Goal: Transaction & Acquisition: Purchase product/service

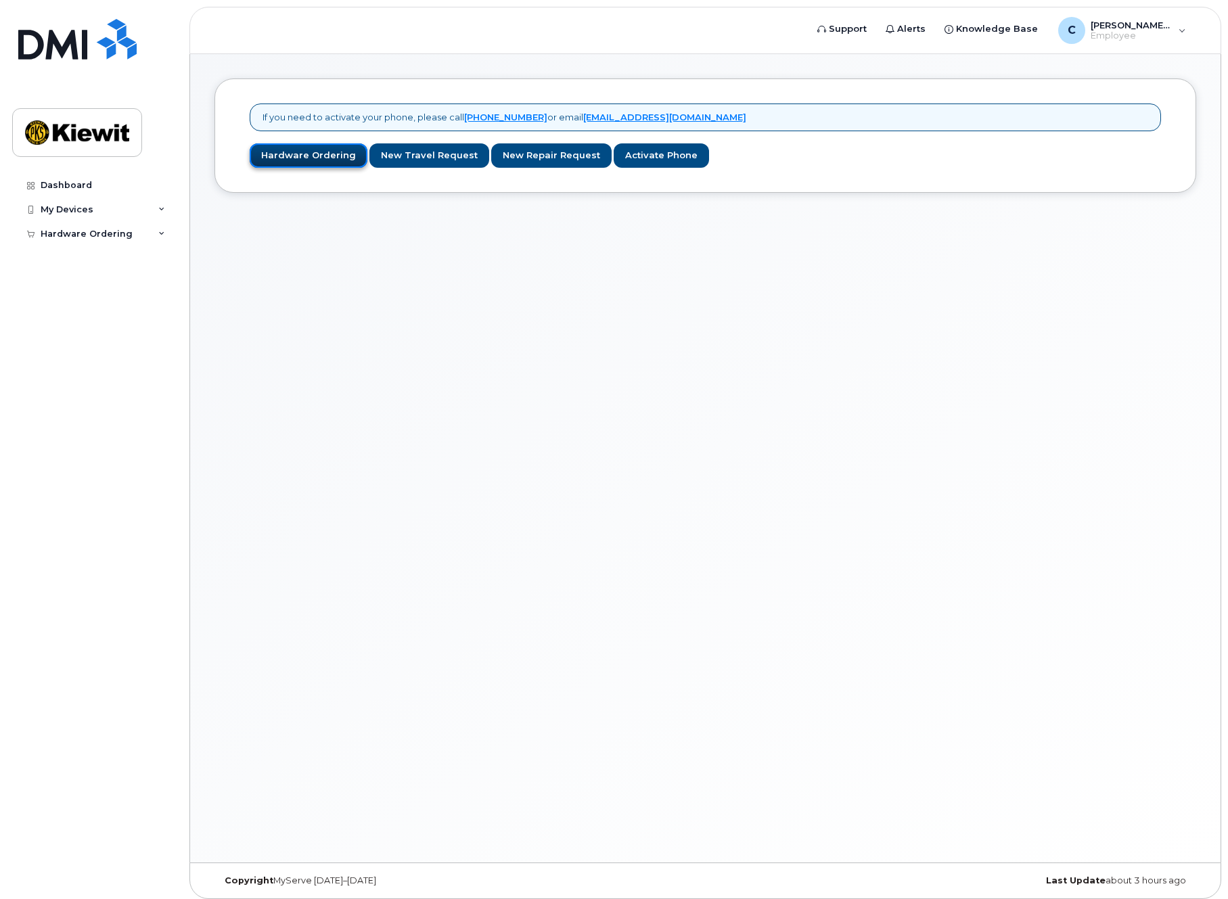
click at [334, 160] on link "Hardware Ordering" at bounding box center [309, 155] width 118 height 25
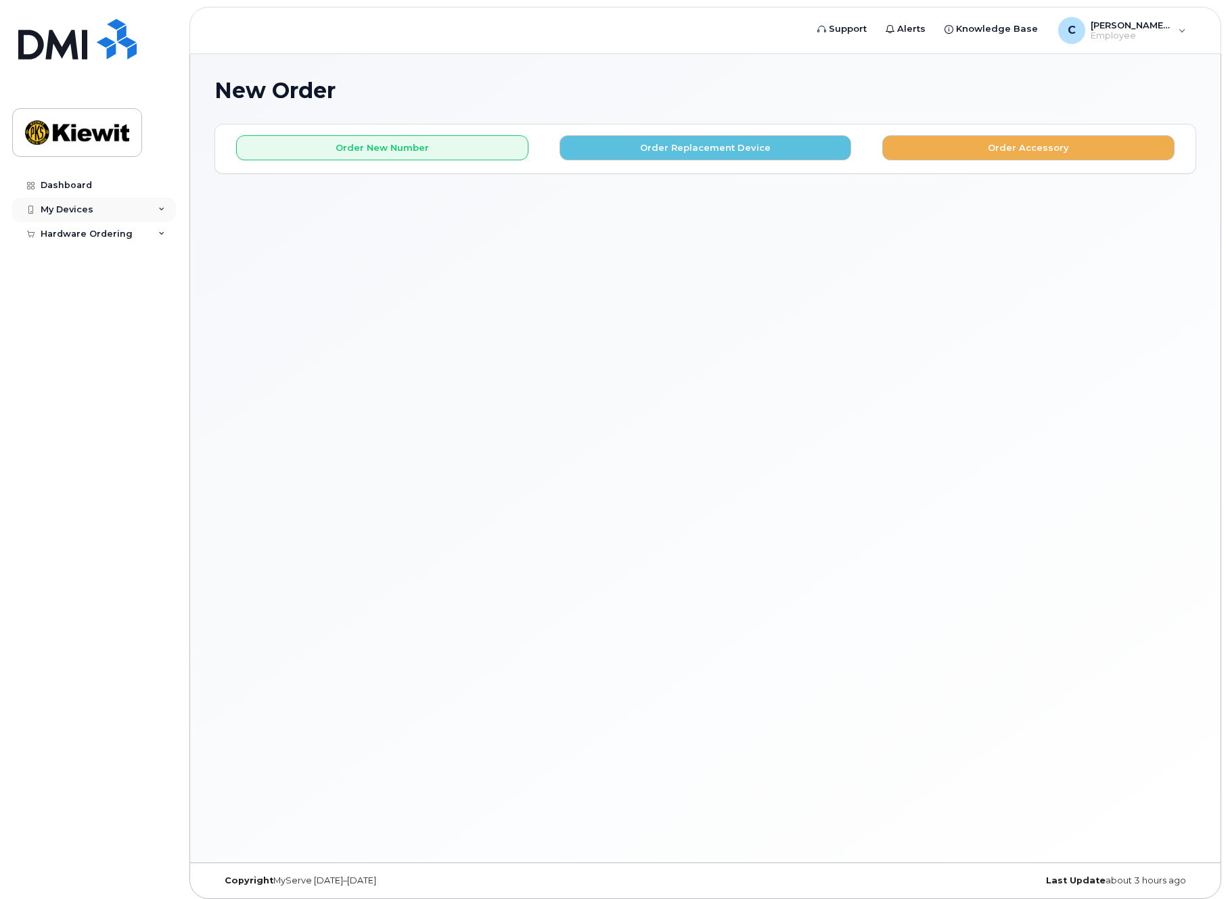
click at [134, 205] on div "My Devices" at bounding box center [94, 210] width 164 height 24
click at [108, 274] on div "Dashboard My Devices Add Device Hardware Ordering My Orders New Order" at bounding box center [95, 526] width 167 height 706
click at [115, 262] on div "Hardware Ordering" at bounding box center [87, 259] width 92 height 11
click at [111, 283] on link "My Orders" at bounding box center [106, 284] width 140 height 26
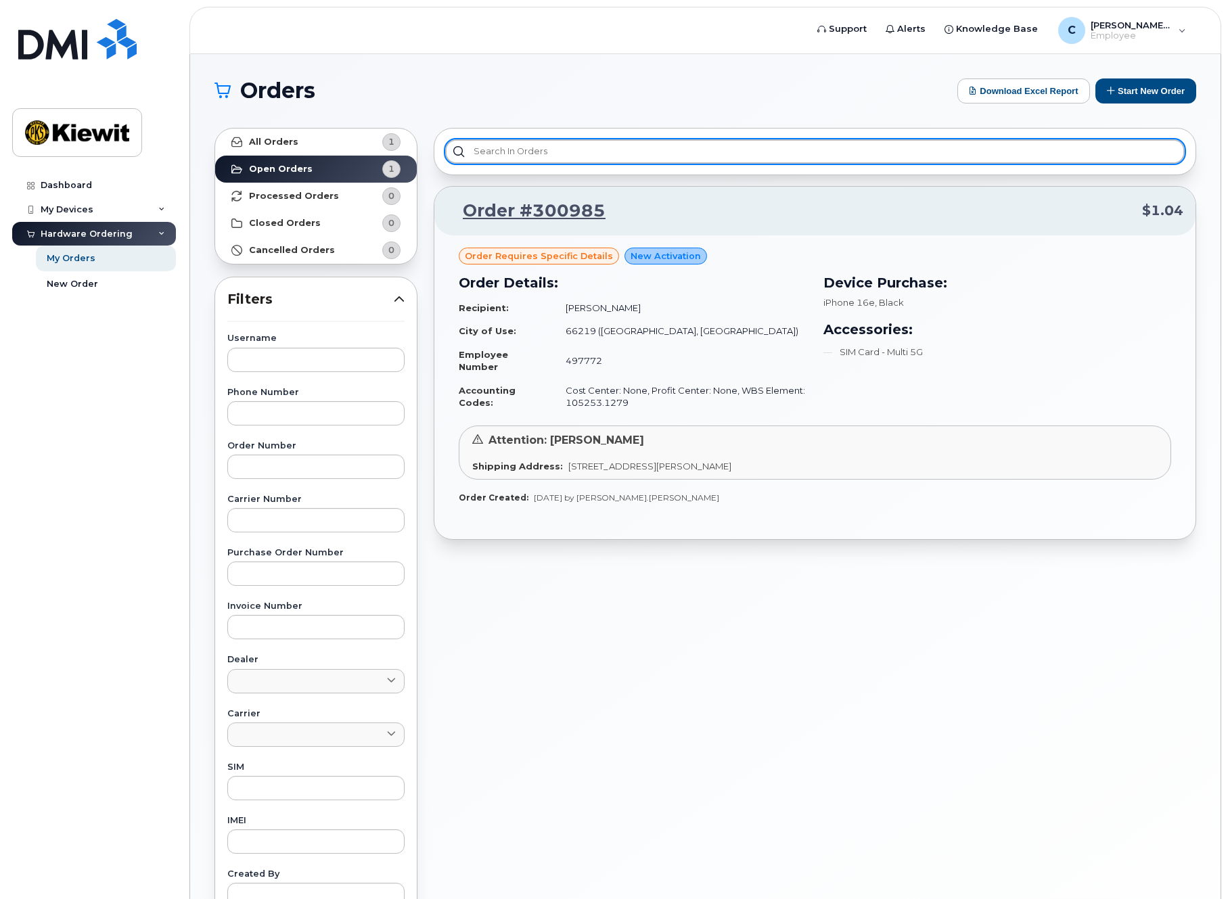
click at [826, 158] on input "text" at bounding box center [815, 151] width 740 height 24
